Goal: Information Seeking & Learning: Learn about a topic

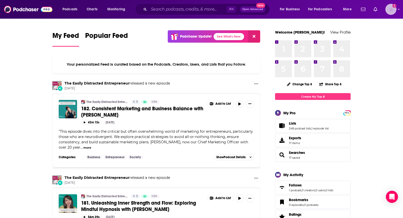
click at [387, 10] on img "Logged in as TeemsPR" at bounding box center [390, 9] width 11 height 11
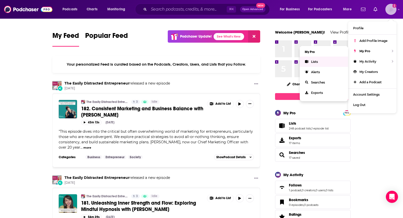
click at [314, 62] on span "Lists" at bounding box center [314, 62] width 7 height 4
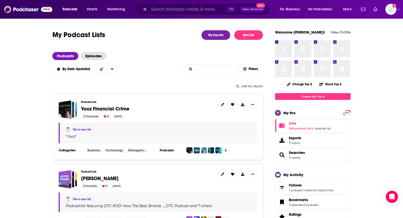
click at [224, 68] on input "List Search Input" at bounding box center [209, 68] width 53 height 9
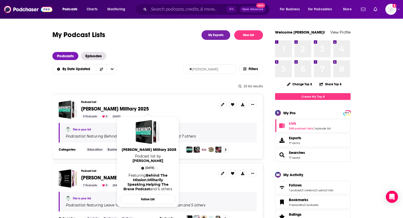
type input "susan"
click at [144, 110] on span "Susan Non-Profit Military 2025" at bounding box center [115, 108] width 68 height 6
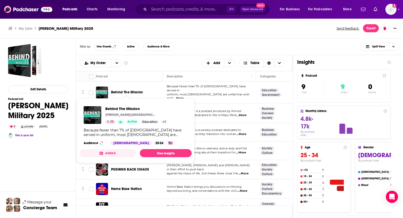
click at [165, 54] on div "Filter by Has Guests Active Audience & More Split View" at bounding box center [239, 47] width 327 height 16
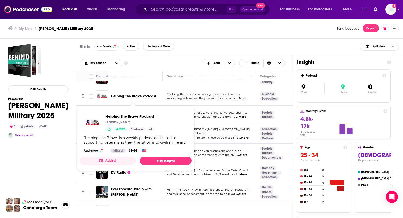
scroll to position [42, 0]
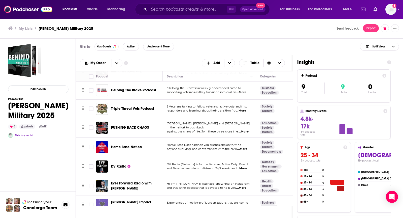
click at [194, 46] on div "Filter by Has Guests Active Audience & More Split View" at bounding box center [239, 47] width 327 height 16
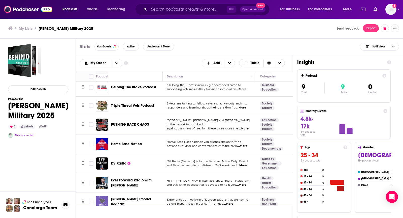
click at [246, 159] on span "DV Radio [Network] is for the Veteran, Active Duty, Guard" at bounding box center [207, 161] width 81 height 4
click at [246, 159] on p "DV Radio [Network] is for the Veteran, Active Duty, Guard" at bounding box center [209, 161] width 85 height 4
click at [246, 163] on span "...More" at bounding box center [242, 165] width 10 height 4
click at [197, 46] on div "Filter by Has Guests Active Audience & More Split View" at bounding box center [239, 47] width 327 height 16
click at [232, 201] on span "...More" at bounding box center [228, 203] width 10 height 4
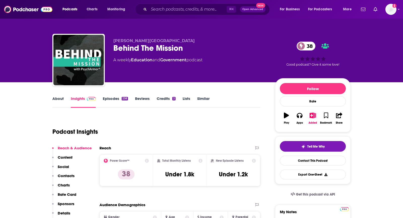
click at [57, 99] on link "About" at bounding box center [57, 102] width 11 height 12
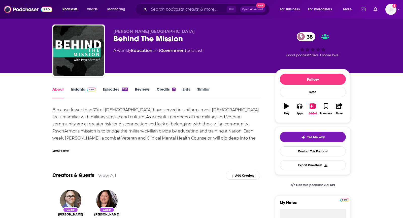
scroll to position [10, 0]
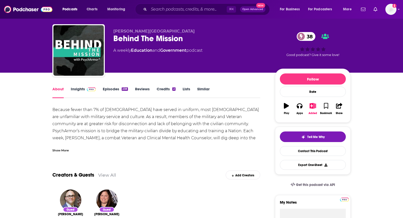
click at [63, 149] on div "Show More" at bounding box center [60, 149] width 16 height 5
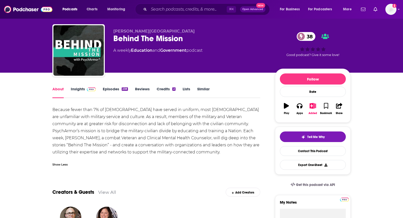
click at [80, 97] on link "Insights" at bounding box center [83, 92] width 25 height 12
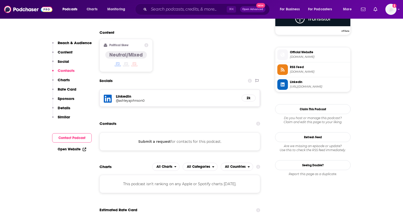
scroll to position [393, 0]
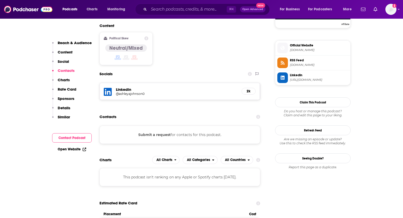
click at [145, 132] on button "Submit a request" at bounding box center [154, 135] width 32 height 6
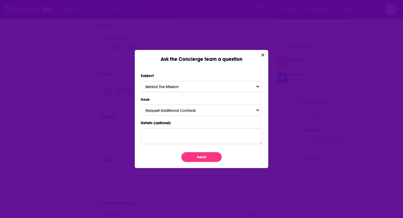
scroll to position [0, 0]
click at [195, 154] on button "Submit" at bounding box center [201, 157] width 40 height 10
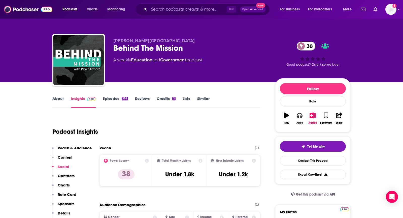
click at [300, 117] on icon "button" at bounding box center [300, 115] width 6 height 6
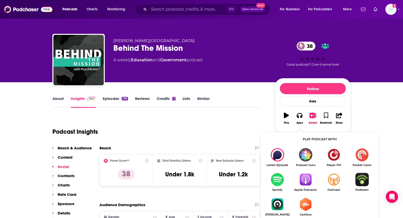
click at [305, 184] on img "Show Listen On dropdown" at bounding box center [305, 178] width 28 height 13
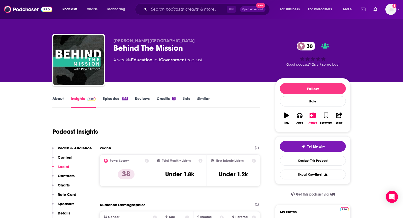
click at [60, 98] on link "About" at bounding box center [57, 102] width 11 height 12
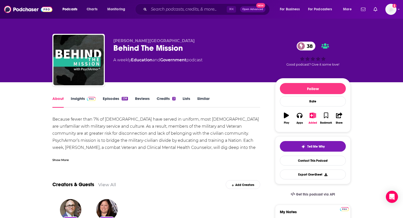
click at [61, 160] on div "Show More" at bounding box center [60, 159] width 16 height 5
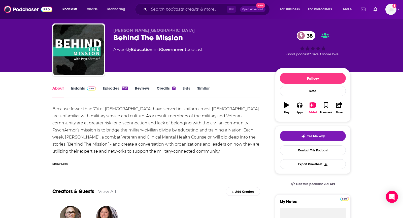
scroll to position [14, 0]
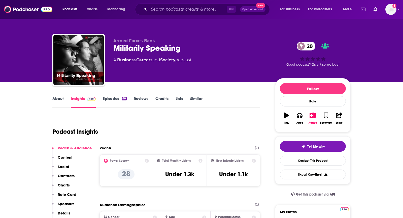
click at [56, 103] on link "About" at bounding box center [57, 102] width 11 height 12
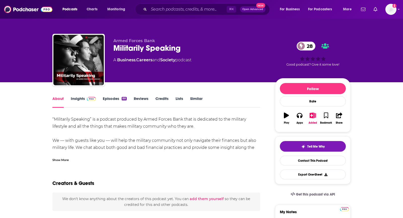
click at [58, 156] on div "Show More" at bounding box center [156, 157] width 208 height 9
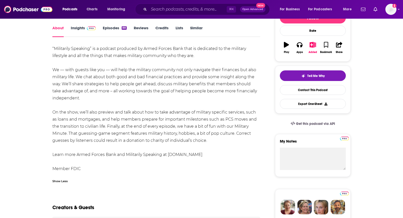
scroll to position [72, 0]
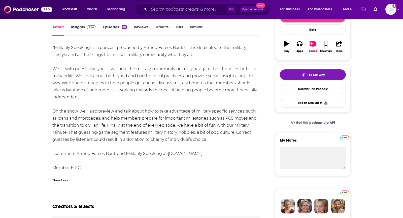
click at [84, 28] on link "Insights" at bounding box center [83, 30] width 25 height 12
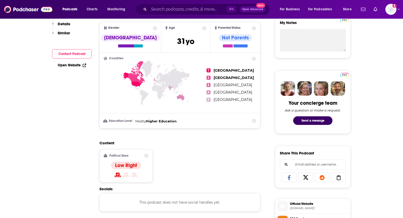
scroll to position [340, 0]
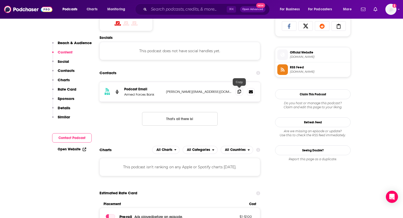
click at [241, 90] on span at bounding box center [239, 92] width 8 height 8
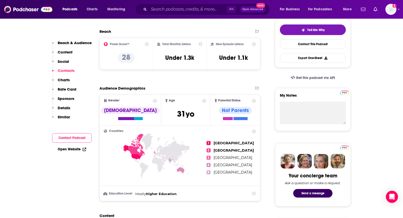
scroll to position [0, 0]
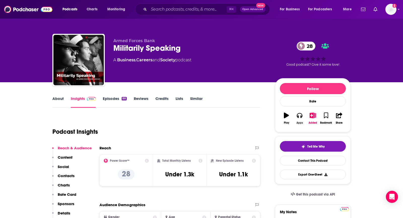
click at [295, 117] on button "Apps" at bounding box center [299, 118] width 13 height 18
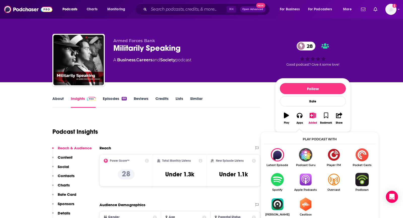
click at [303, 183] on img "Show Listen On dropdown" at bounding box center [305, 178] width 28 height 13
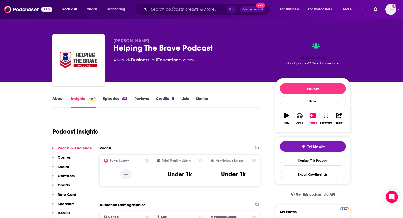
click at [301, 121] on div "Apps" at bounding box center [299, 122] width 7 height 3
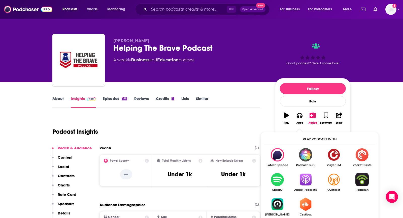
click at [308, 175] on img "Show Listen On dropdown" at bounding box center [305, 178] width 28 height 13
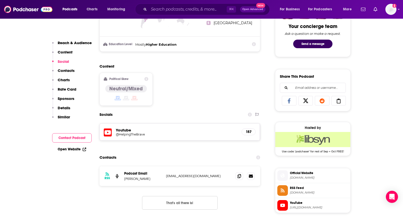
scroll to position [311, 0]
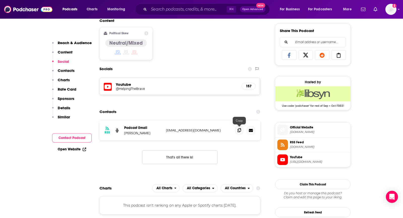
click at [241, 130] on span at bounding box center [239, 130] width 8 height 8
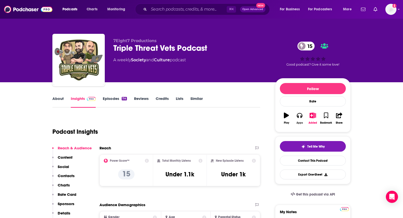
click at [301, 116] on icon "button" at bounding box center [300, 115] width 6 height 5
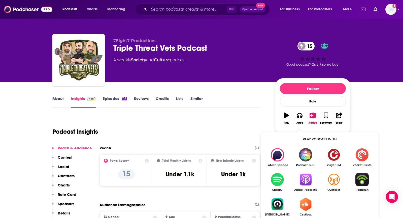
click at [302, 180] on img "Show Listen On dropdown" at bounding box center [305, 178] width 28 height 13
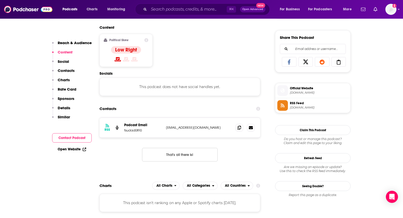
scroll to position [334, 0]
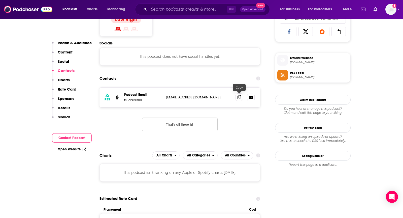
click at [236, 98] on span at bounding box center [239, 97] width 8 height 8
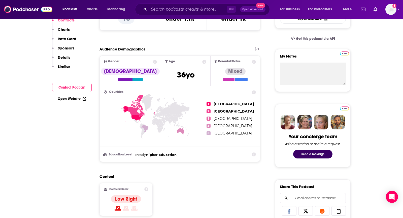
scroll to position [0, 0]
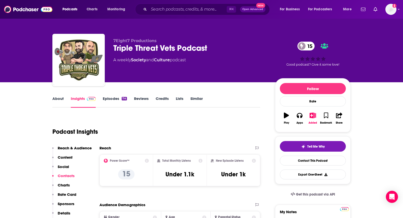
click at [57, 97] on link "About" at bounding box center [57, 102] width 11 height 12
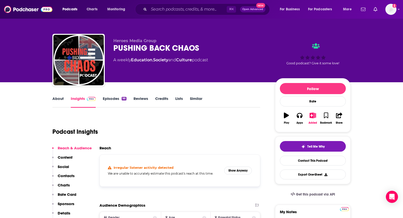
click at [58, 97] on link "About" at bounding box center [57, 102] width 11 height 12
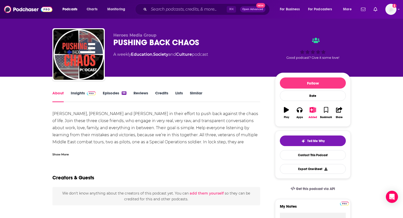
scroll to position [6, 0]
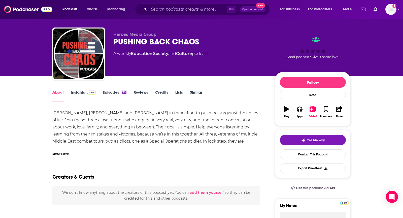
click at [60, 155] on div "Show More" at bounding box center [60, 153] width 16 height 5
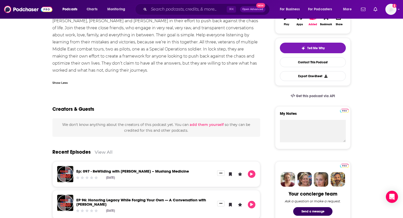
scroll to position [0, 0]
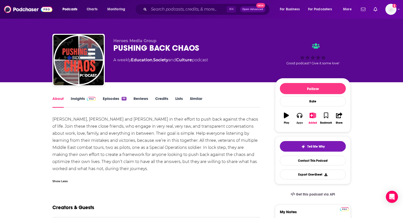
click at [300, 116] on icon "button" at bounding box center [300, 115] width 6 height 5
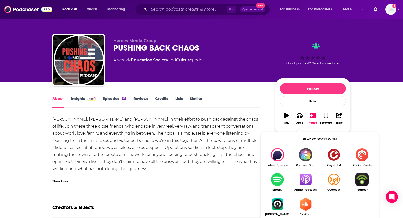
click at [306, 180] on img "Show Listen On dropdown" at bounding box center [305, 178] width 28 height 13
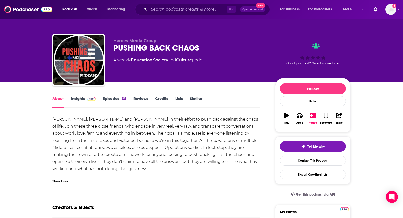
click at [85, 104] on link "Insights" at bounding box center [83, 102] width 25 height 12
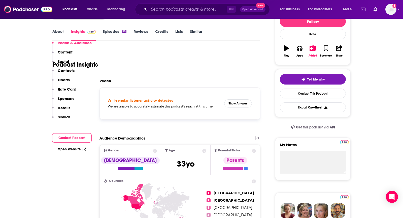
scroll to position [105, 0]
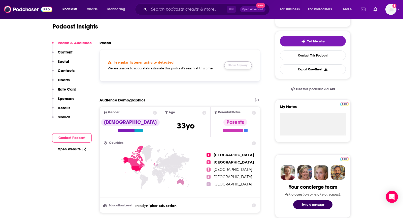
click at [240, 64] on button "Show Anyway" at bounding box center [238, 65] width 28 height 8
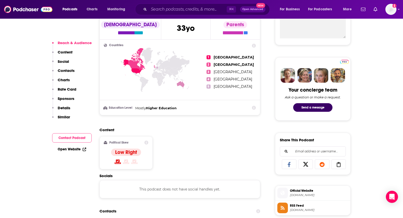
scroll to position [389, 0]
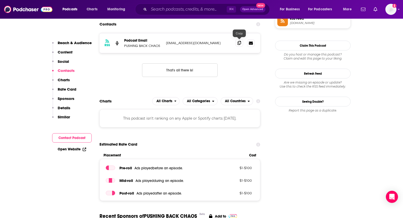
click at [241, 43] on span at bounding box center [239, 43] width 8 height 8
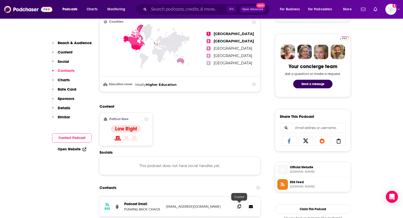
scroll to position [0, 0]
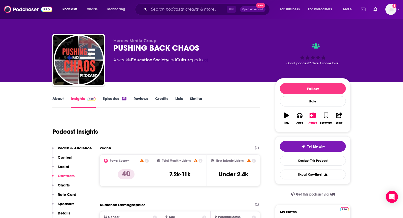
click at [57, 99] on link "About" at bounding box center [57, 102] width 11 height 12
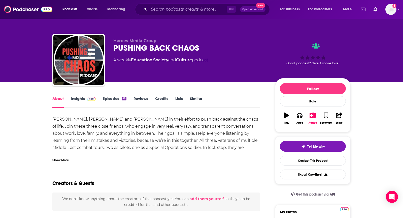
click at [284, 119] on button "Play" at bounding box center [286, 118] width 13 height 18
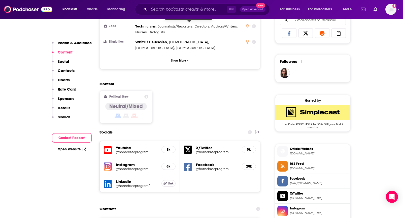
scroll to position [348, 0]
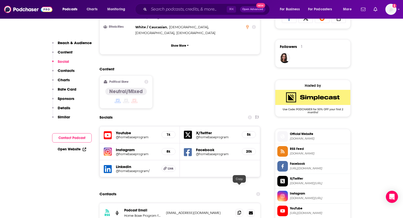
click at [242, 208] on span at bounding box center [239, 212] width 8 height 8
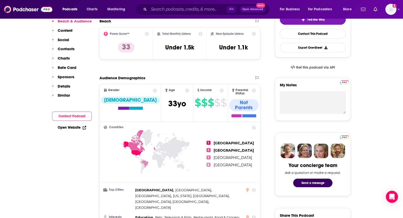
scroll to position [0, 0]
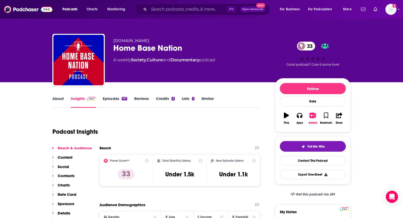
click at [58, 98] on link "About" at bounding box center [57, 102] width 11 height 12
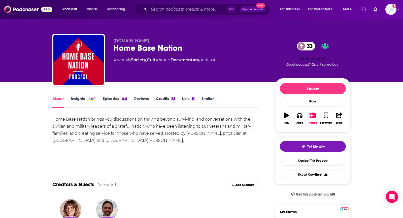
click at [71, 100] on link "Insights" at bounding box center [83, 102] width 25 height 12
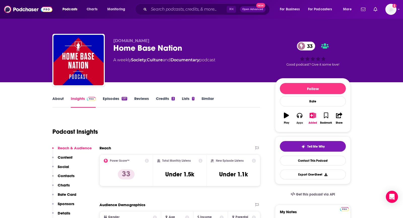
click at [300, 113] on icon "button" at bounding box center [300, 115] width 6 height 5
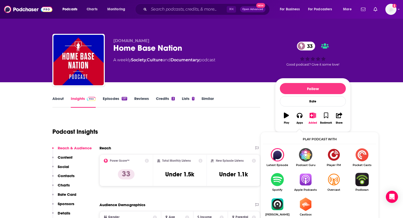
click at [306, 177] on img "Show Listen On dropdown" at bounding box center [305, 178] width 28 height 13
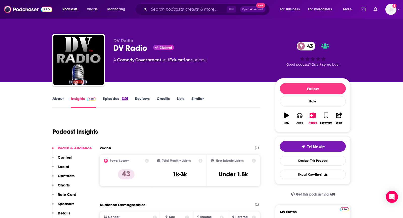
click at [300, 125] on button "Apps" at bounding box center [299, 118] width 13 height 18
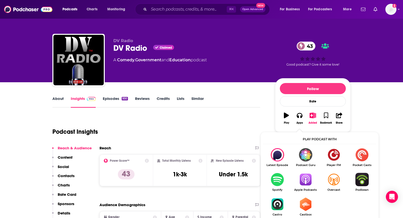
click at [303, 184] on img "Show Listen On dropdown" at bounding box center [305, 178] width 28 height 13
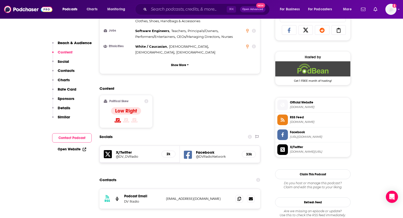
scroll to position [386, 0]
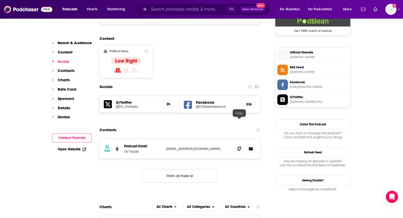
click at [241, 145] on span at bounding box center [239, 149] width 8 height 8
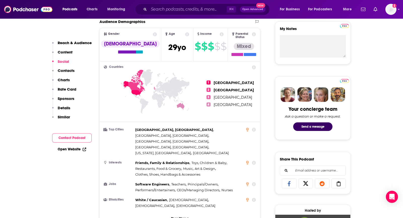
scroll to position [0, 0]
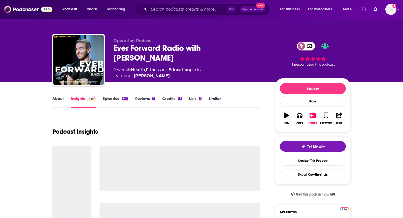
click at [59, 100] on link "About" at bounding box center [57, 102] width 11 height 12
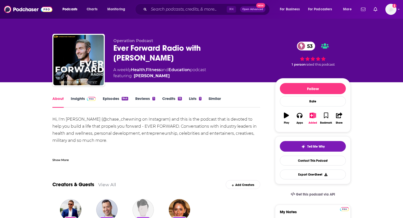
click at [86, 98] on span at bounding box center [90, 98] width 11 height 5
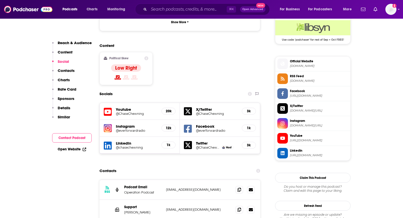
scroll to position [379, 0]
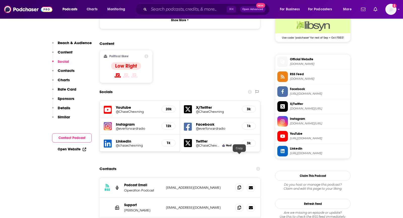
click at [236, 183] on span at bounding box center [239, 187] width 8 height 8
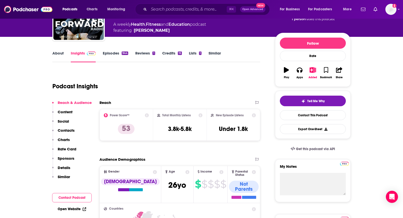
scroll to position [0, 0]
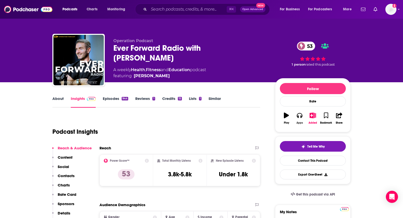
click at [299, 122] on div "Apps" at bounding box center [299, 122] width 7 height 3
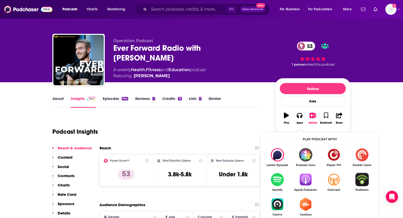
click at [306, 190] on span "Apple Podcasts" at bounding box center [305, 189] width 28 height 3
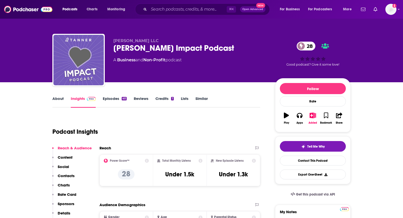
click at [56, 99] on link "About" at bounding box center [57, 102] width 11 height 12
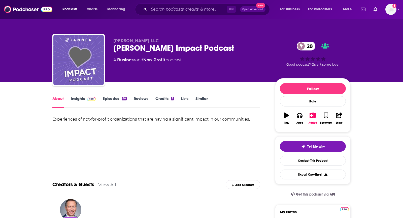
click at [74, 96] on link "Insights" at bounding box center [83, 102] width 25 height 12
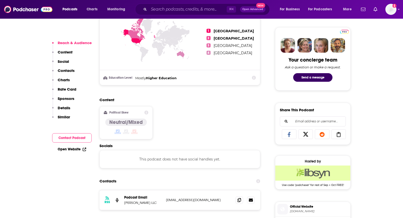
scroll to position [381, 0]
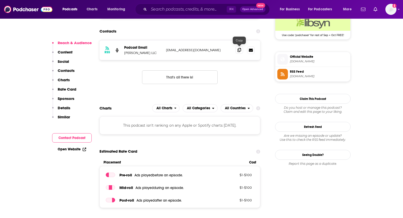
click at [241, 48] on span at bounding box center [239, 50] width 8 height 8
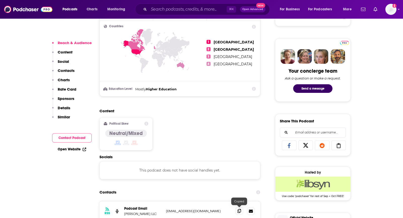
scroll to position [0, 0]
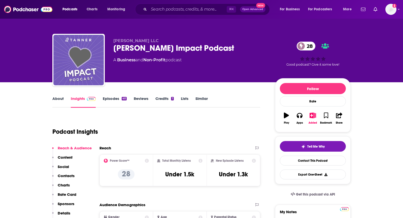
click at [61, 99] on link "About" at bounding box center [57, 102] width 11 height 12
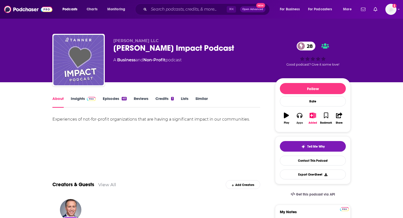
click at [296, 117] on button "Apps" at bounding box center [299, 118] width 13 height 18
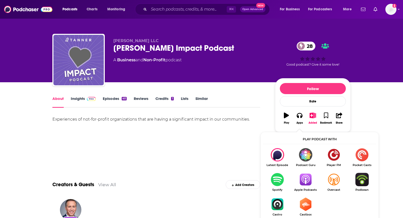
click at [303, 174] on img "Show Listen On dropdown" at bounding box center [305, 178] width 28 height 13
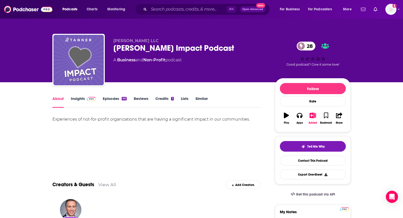
scroll to position [2, 0]
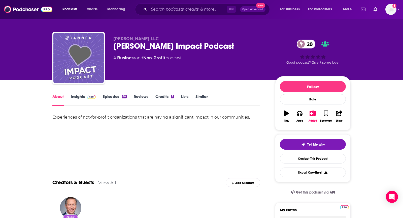
click at [84, 96] on link "Insights" at bounding box center [83, 100] width 25 height 12
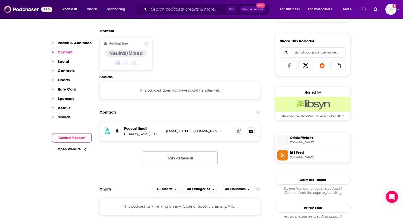
scroll to position [301, 0]
click at [237, 130] on icon at bounding box center [239, 130] width 4 height 4
